Goal: Information Seeking & Learning: Learn about a topic

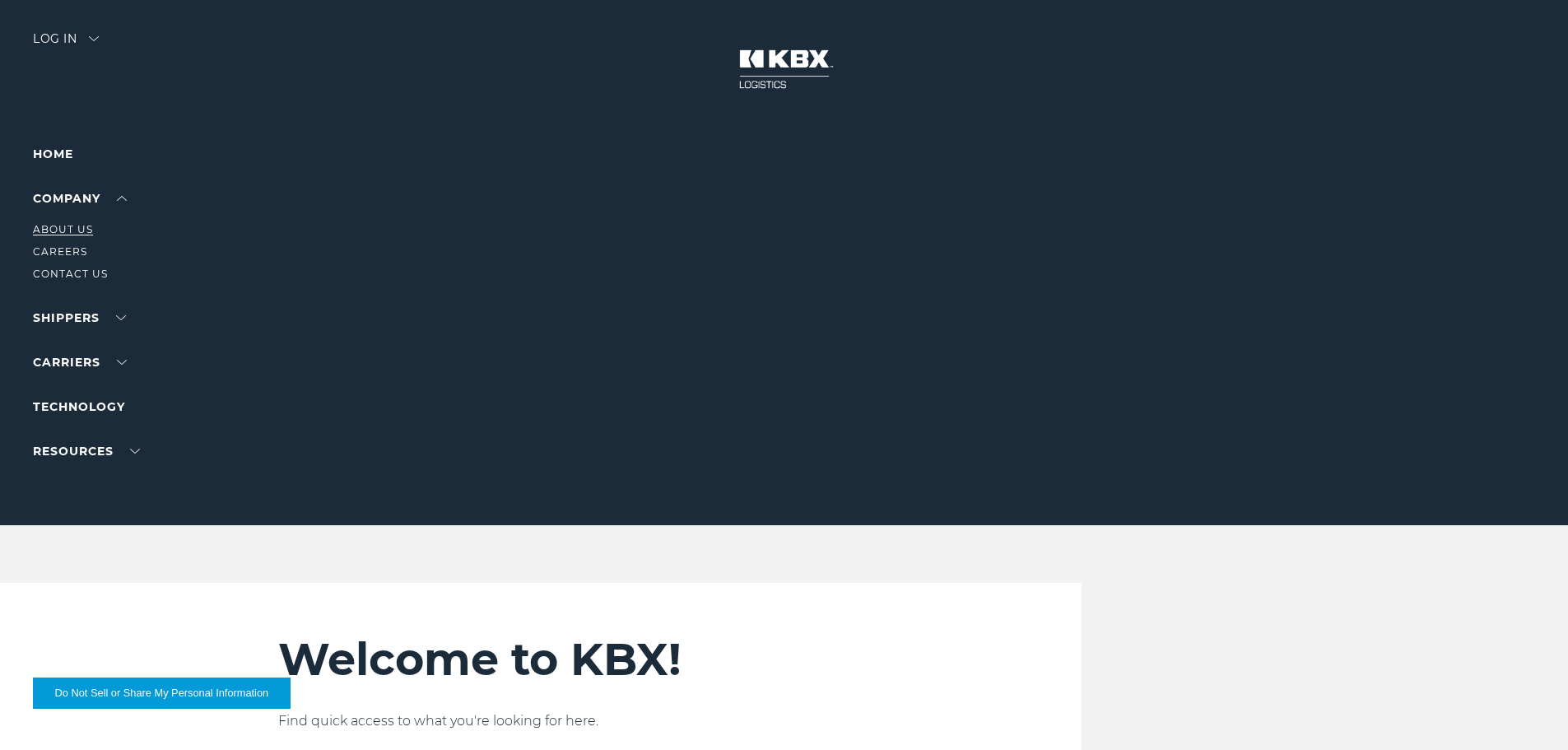
click at [64, 228] on link "About Us" at bounding box center [63, 228] width 61 height 12
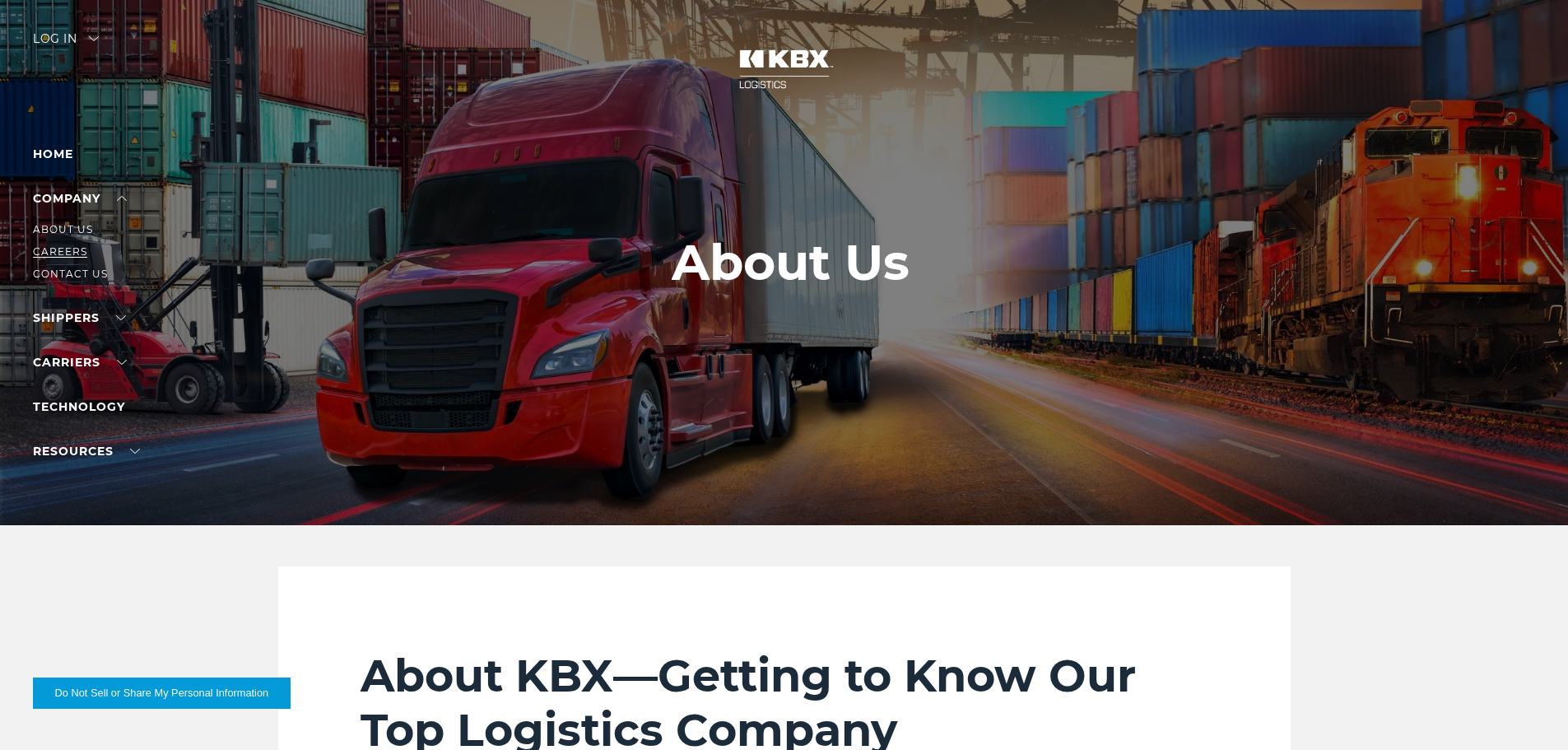
click at [56, 253] on link "Careers" at bounding box center [60, 251] width 54 height 12
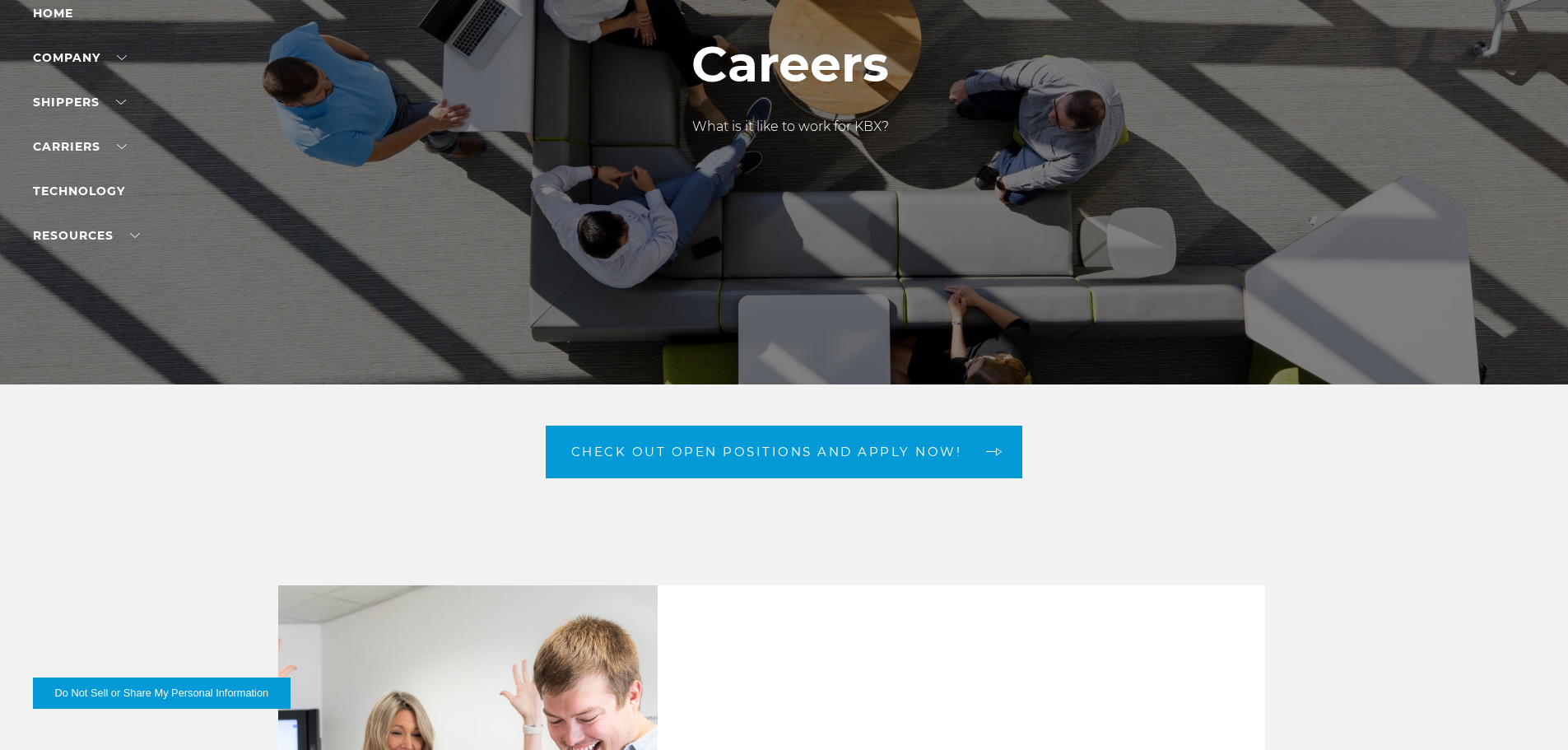
scroll to position [494, 0]
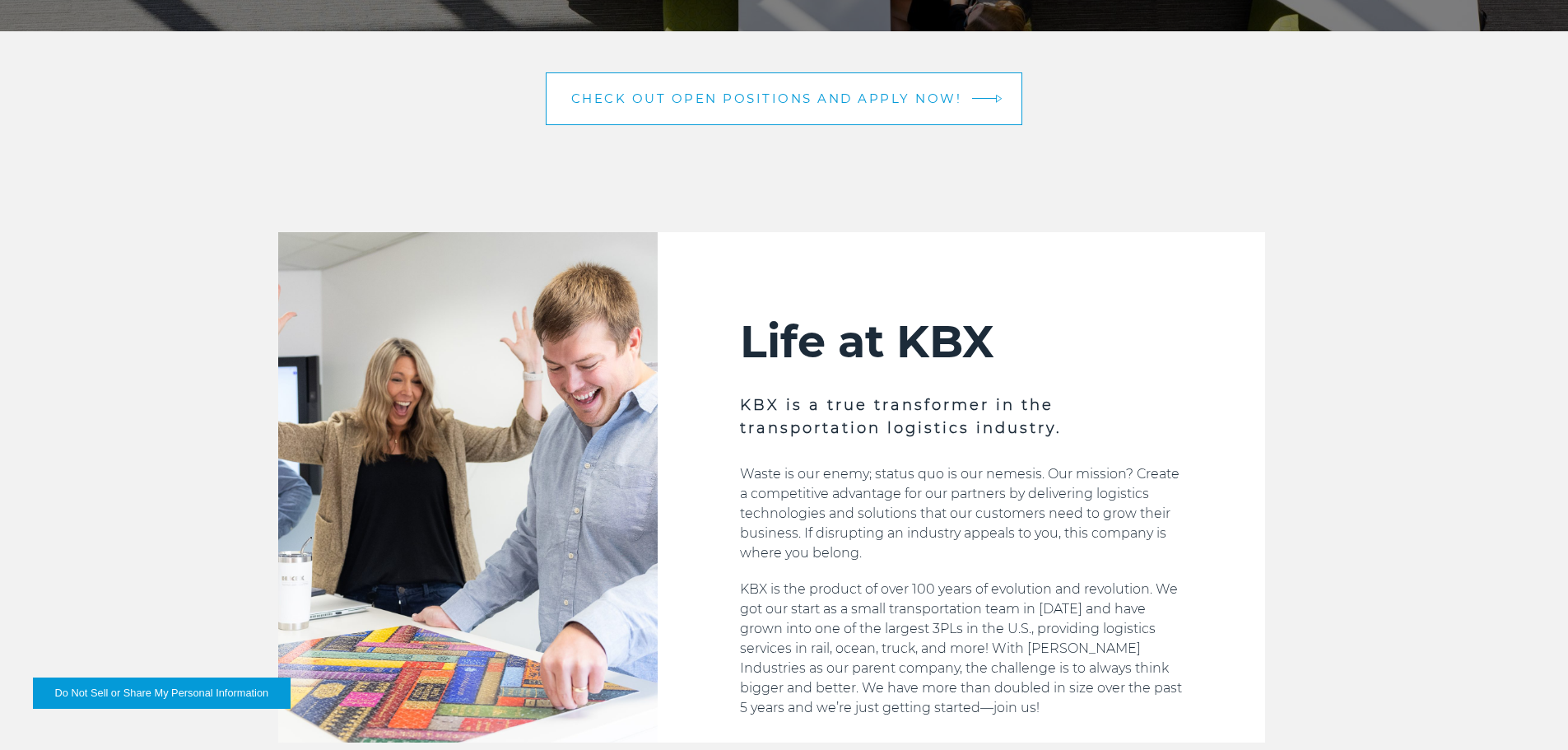
click at [795, 98] on span "Check out open positions and apply now!" at bounding box center [767, 98] width 391 height 12
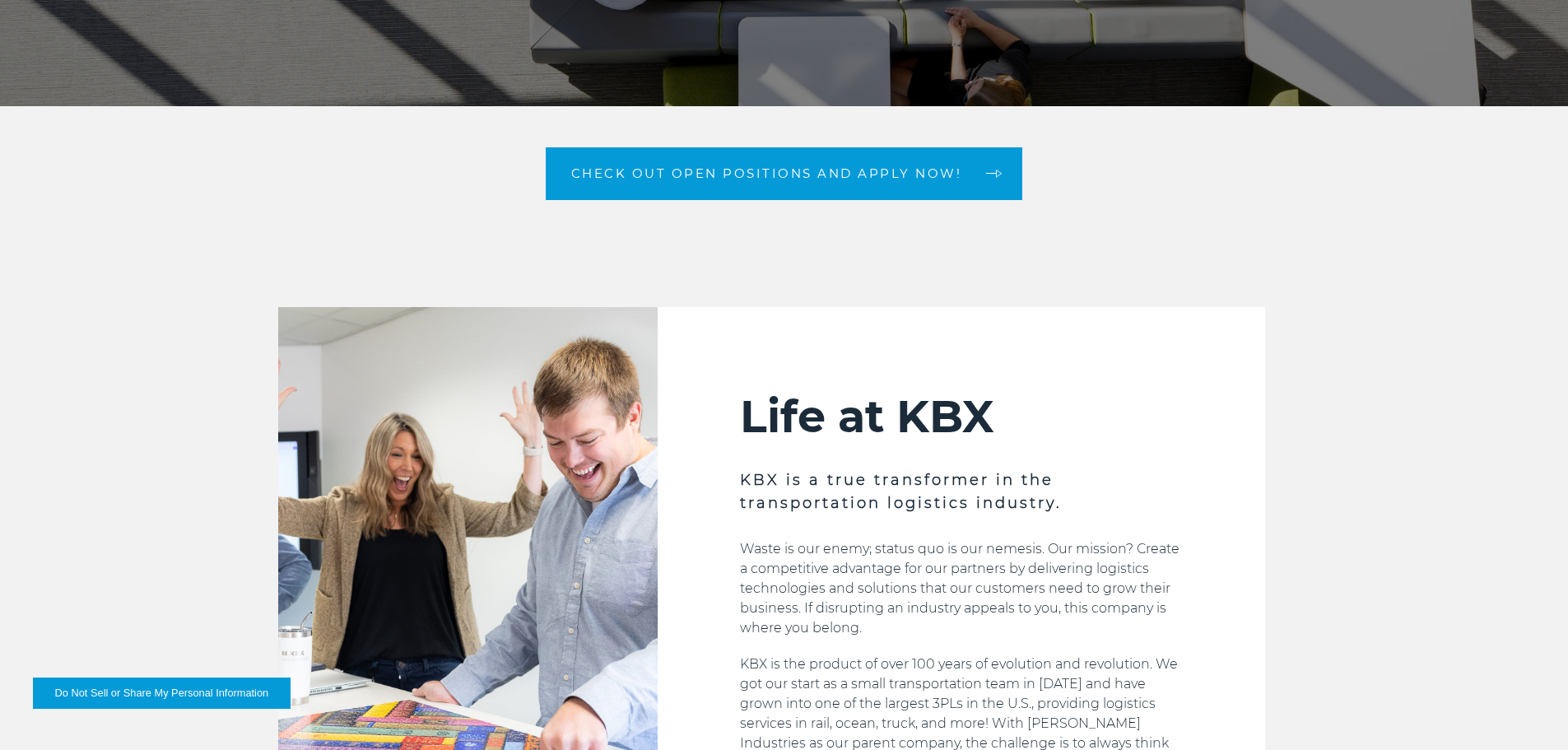
scroll to position [83, 0]
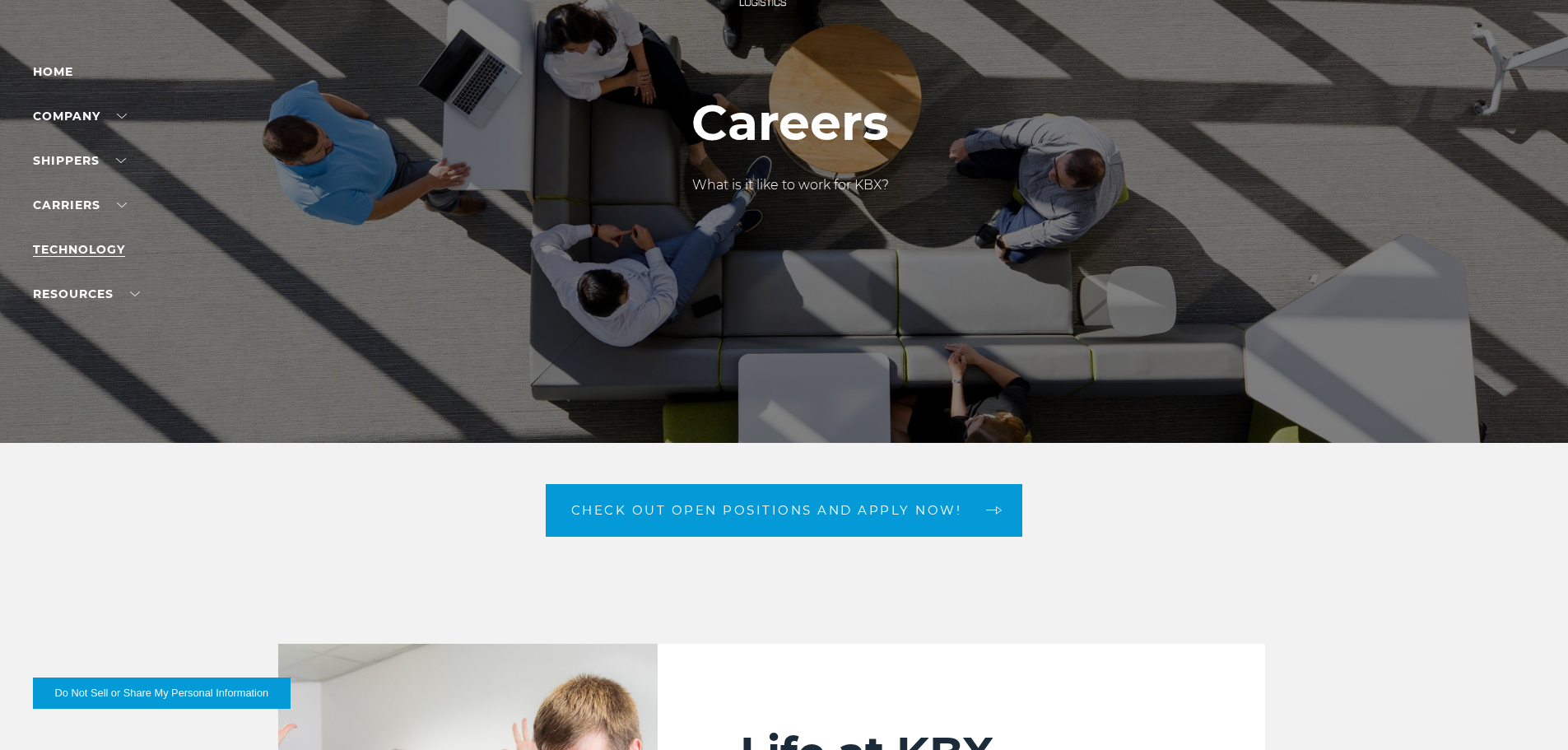
click at [82, 244] on link "Technology" at bounding box center [79, 249] width 93 height 15
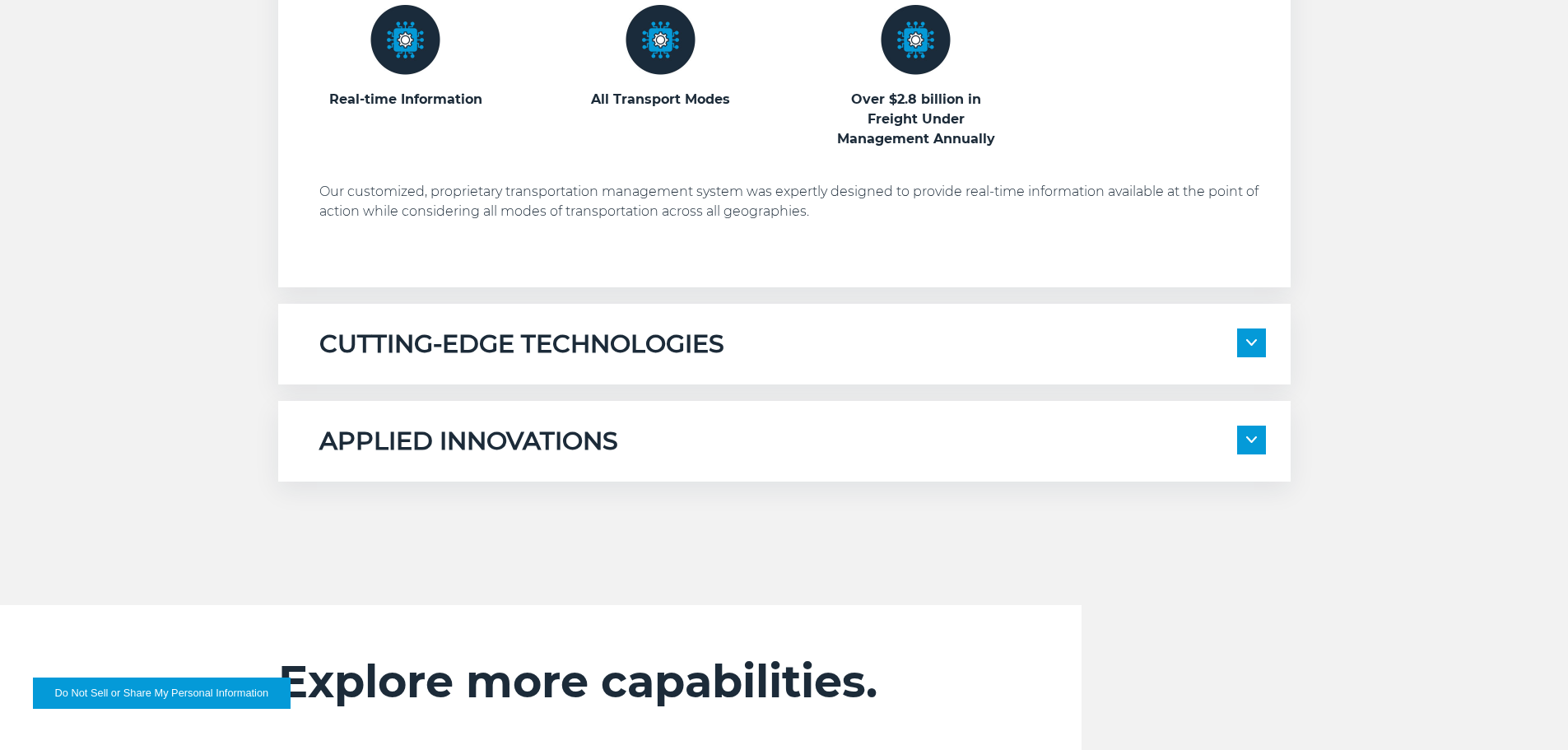
scroll to position [1070, 0]
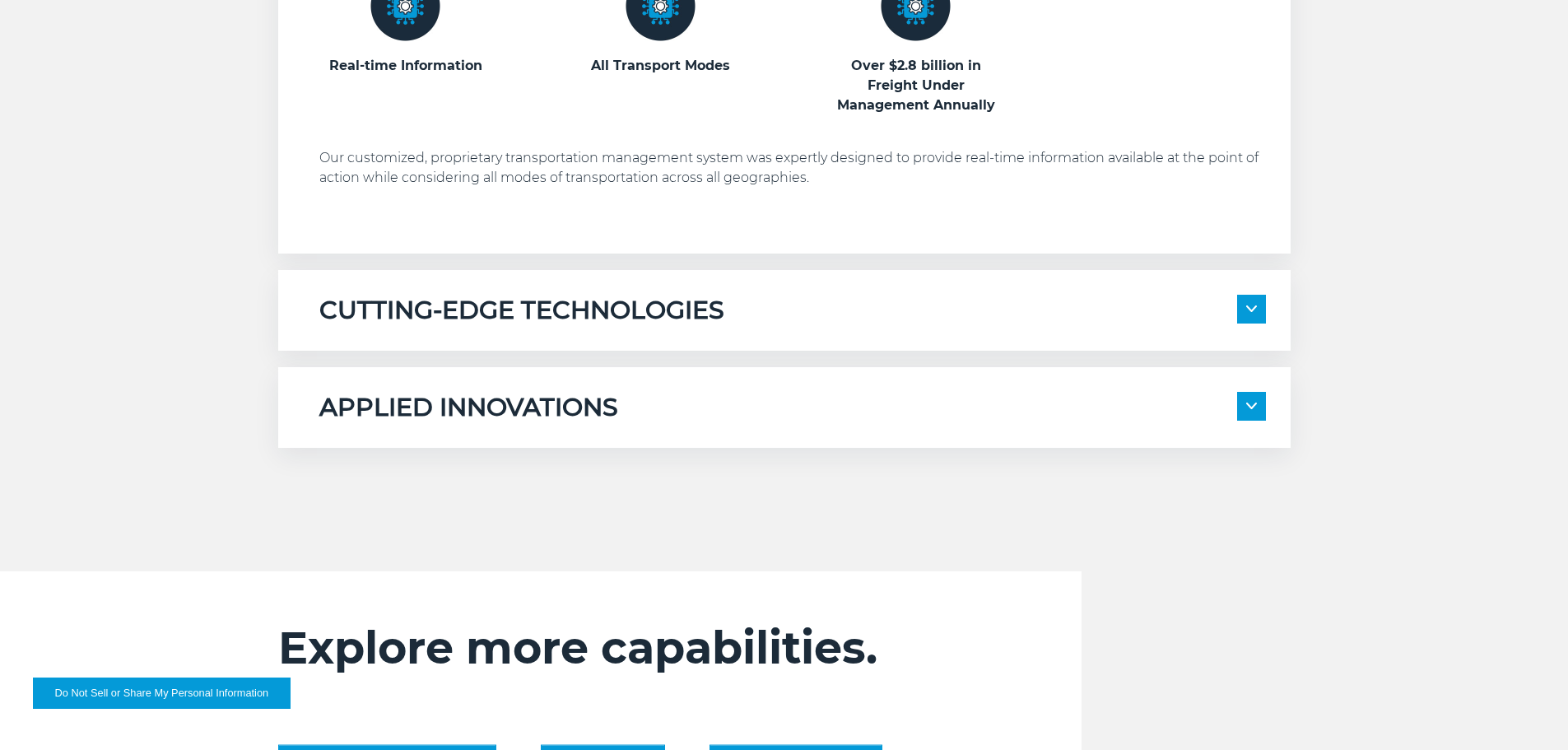
click at [1247, 406] on img at bounding box center [1252, 405] width 11 height 6
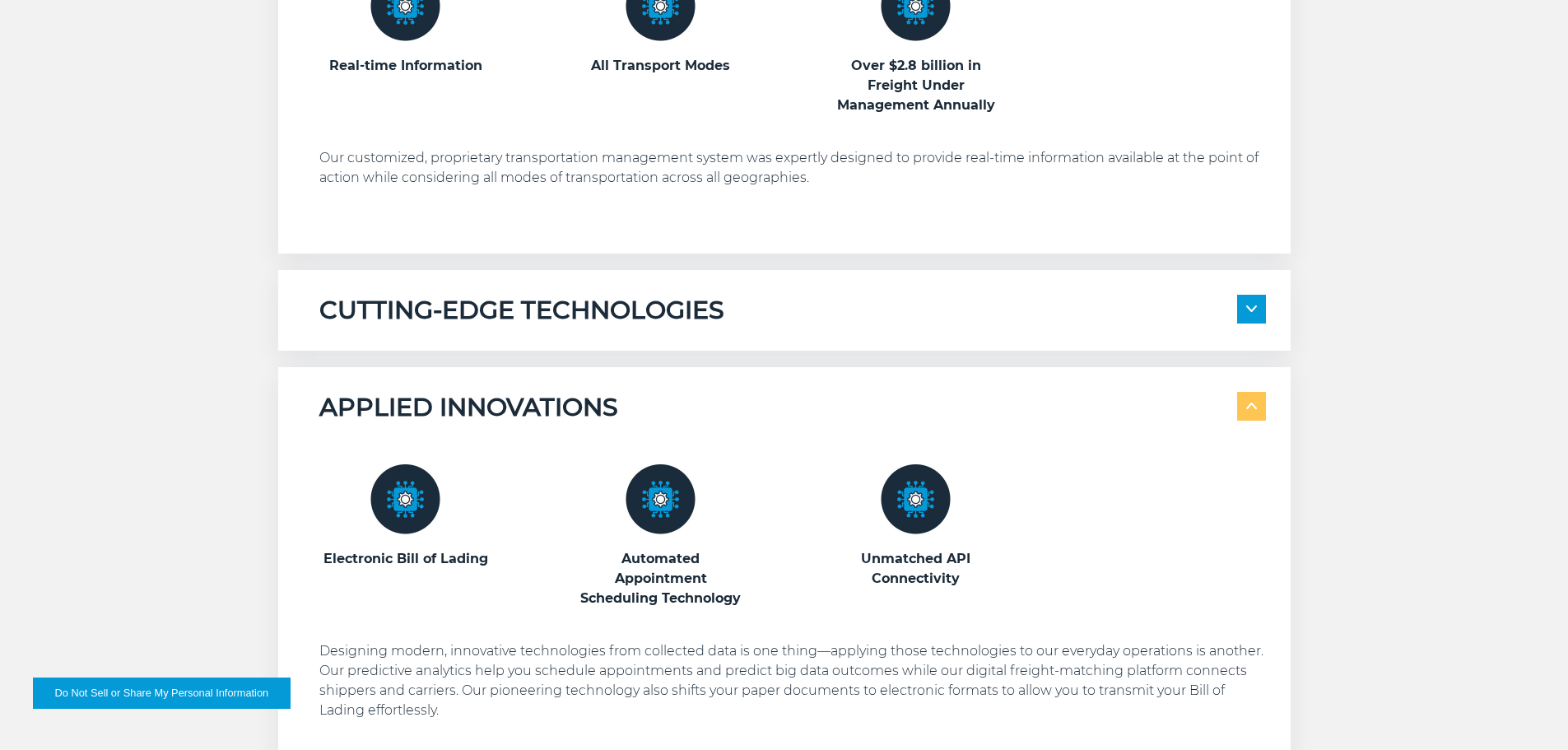
click at [1248, 301] on span at bounding box center [1251, 308] width 28 height 28
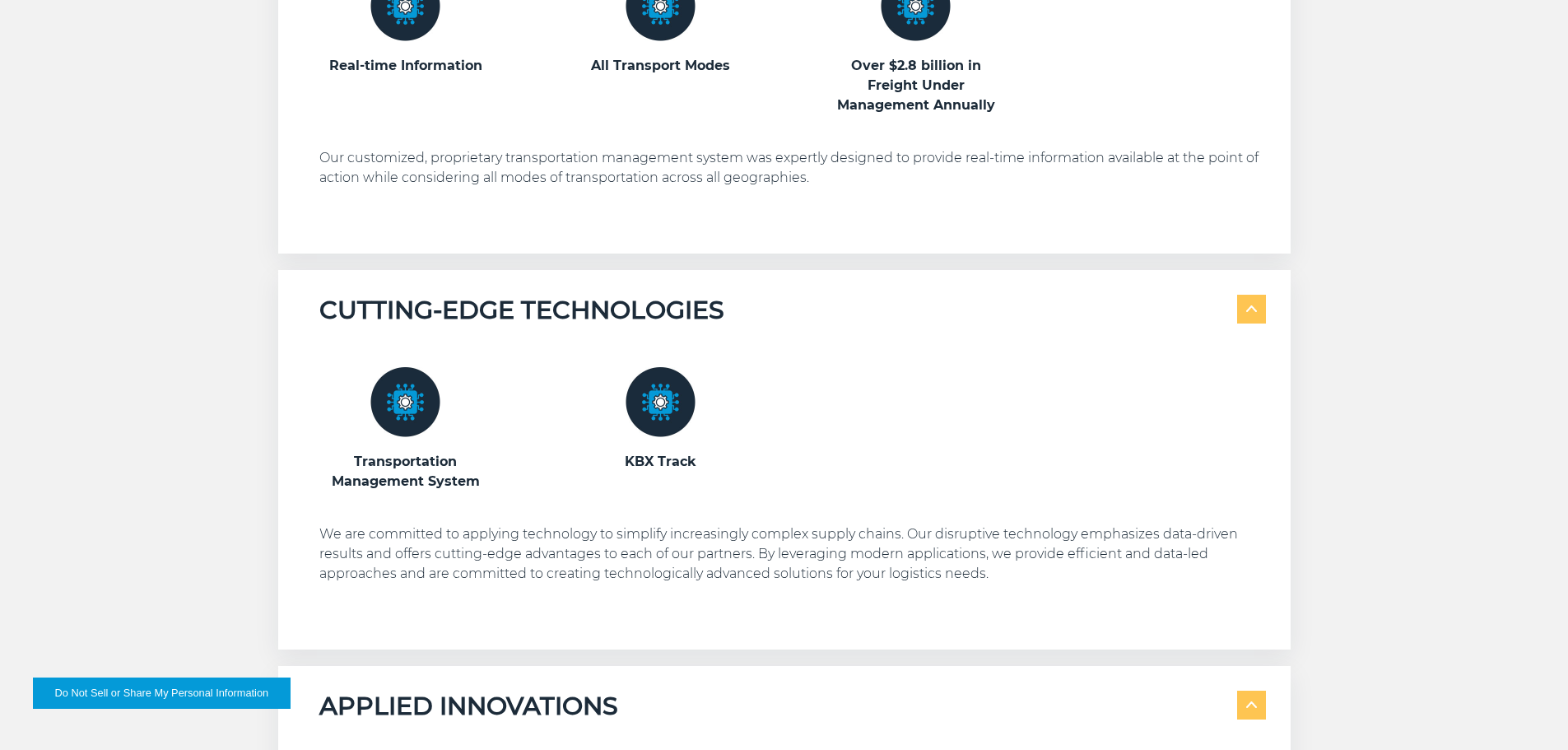
click at [404, 394] on img at bounding box center [405, 402] width 70 height 70
click at [403, 475] on h3 "Transportation Management System" at bounding box center [405, 471] width 173 height 39
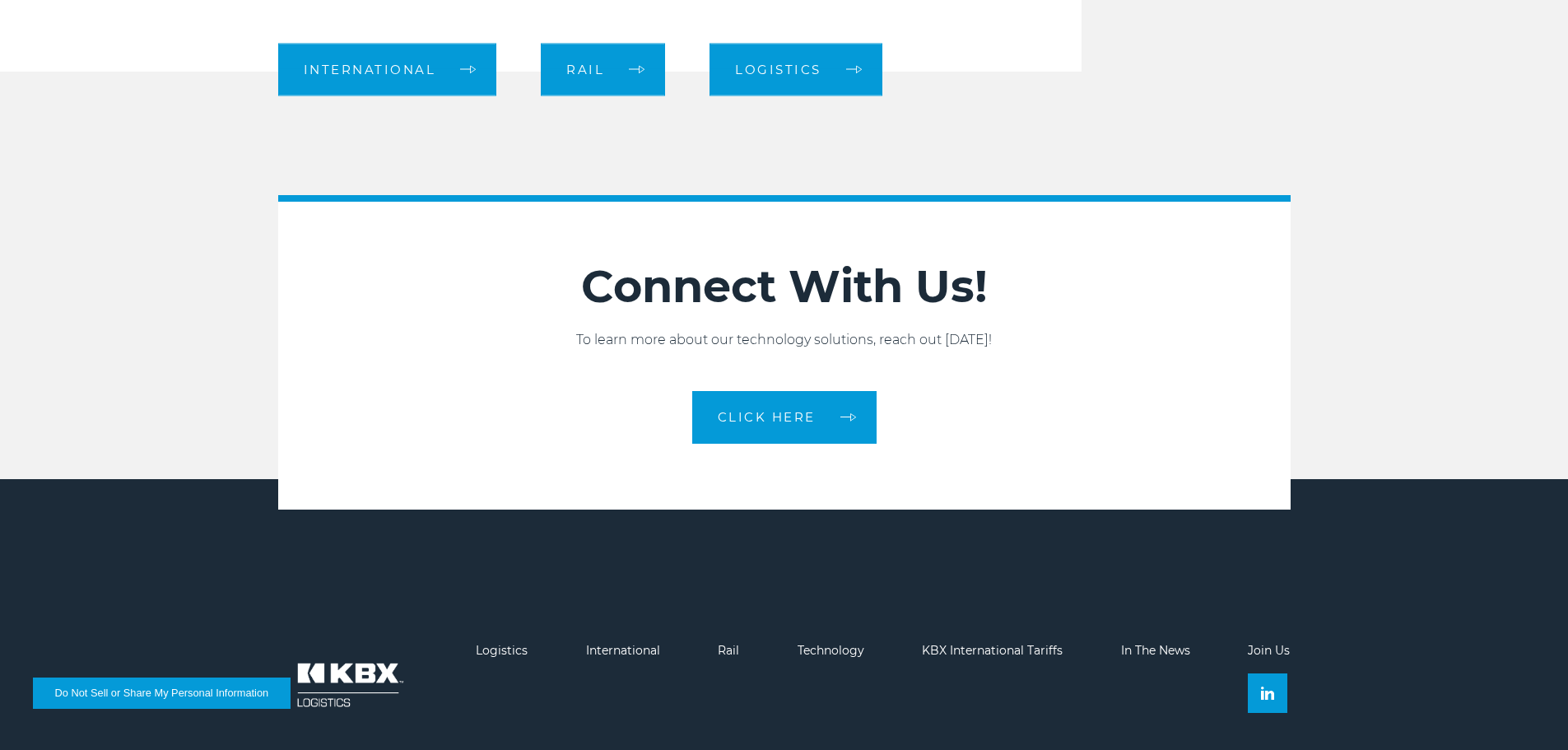
scroll to position [2162, 0]
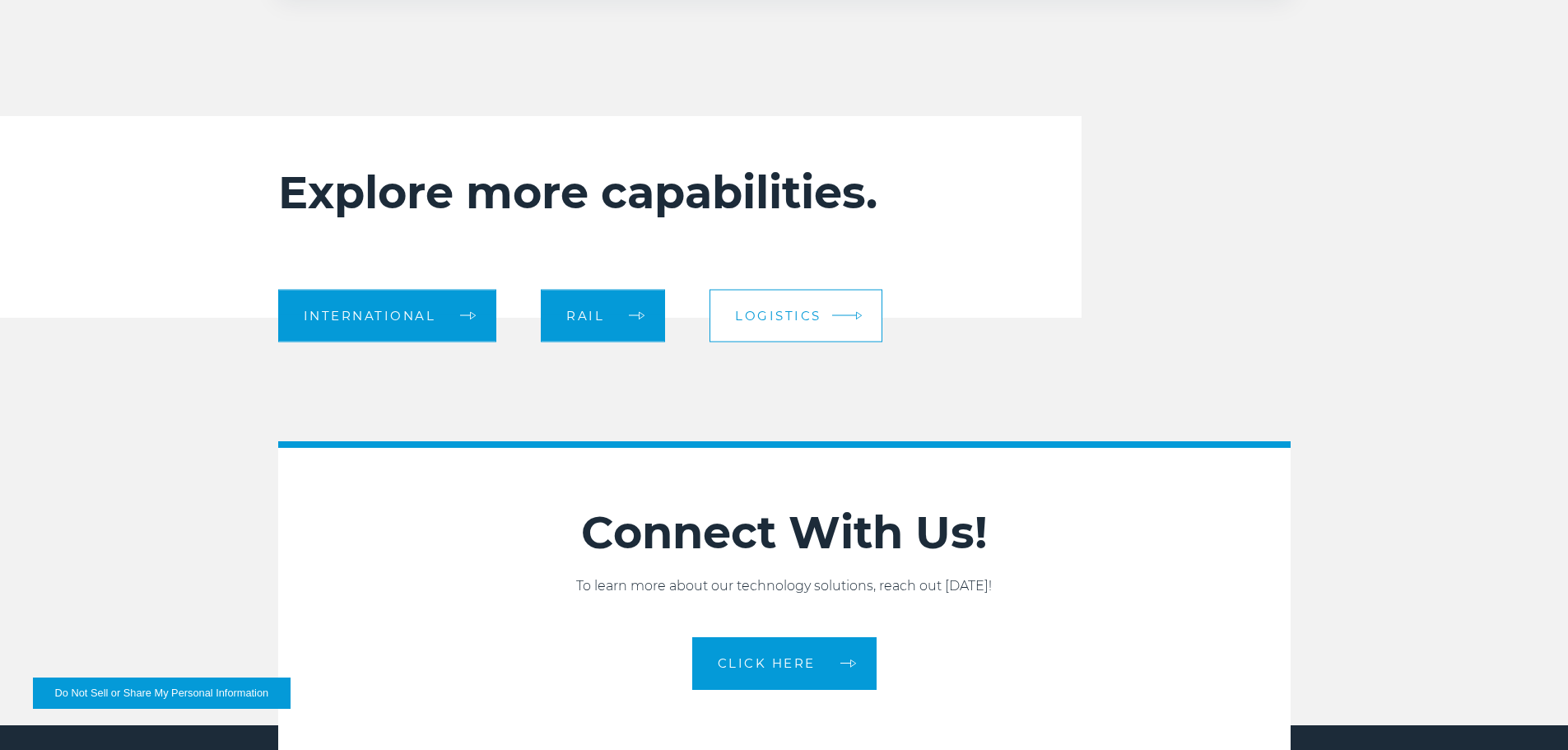
click at [838, 313] on link "Logistics" at bounding box center [796, 314] width 173 height 52
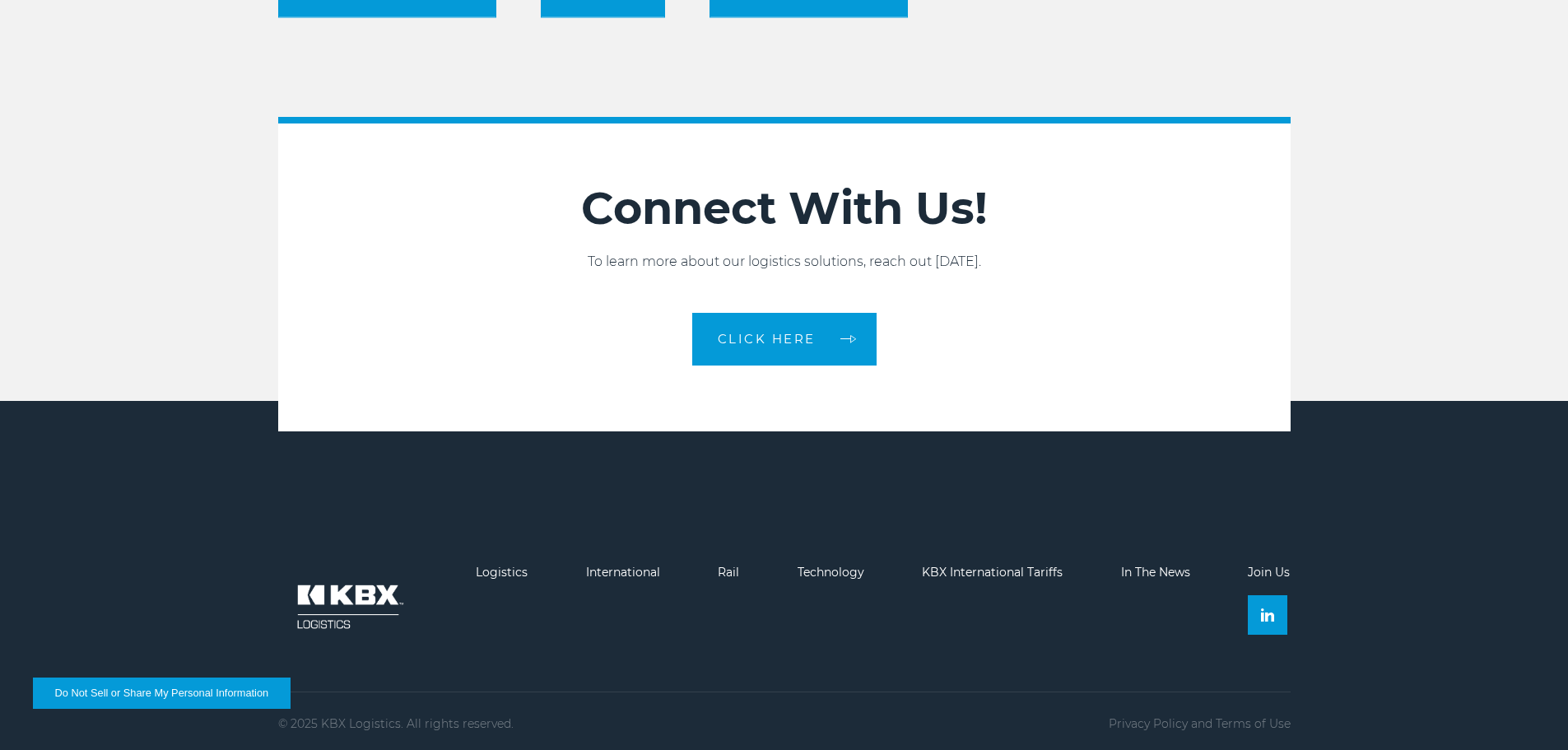
scroll to position [1894, 0]
